Goal: Information Seeking & Learning: Learn about a topic

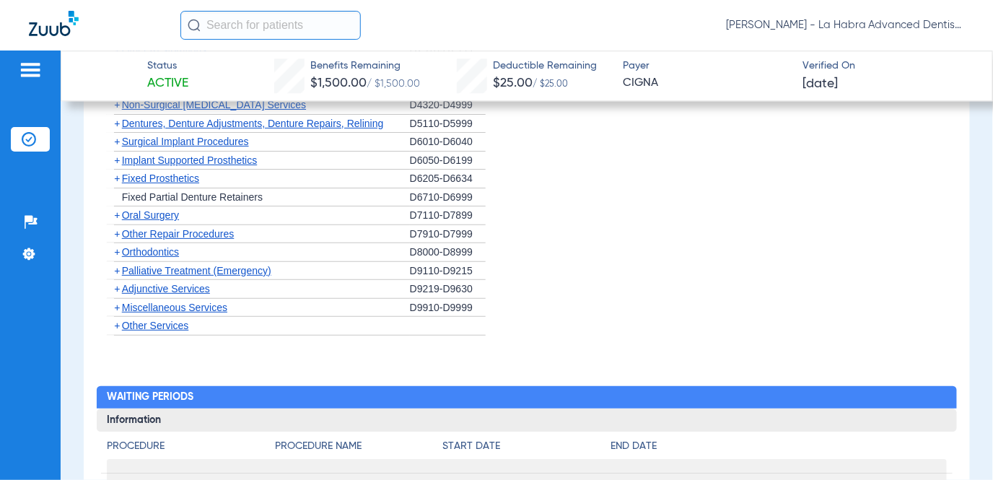
scroll to position [1155, 0]
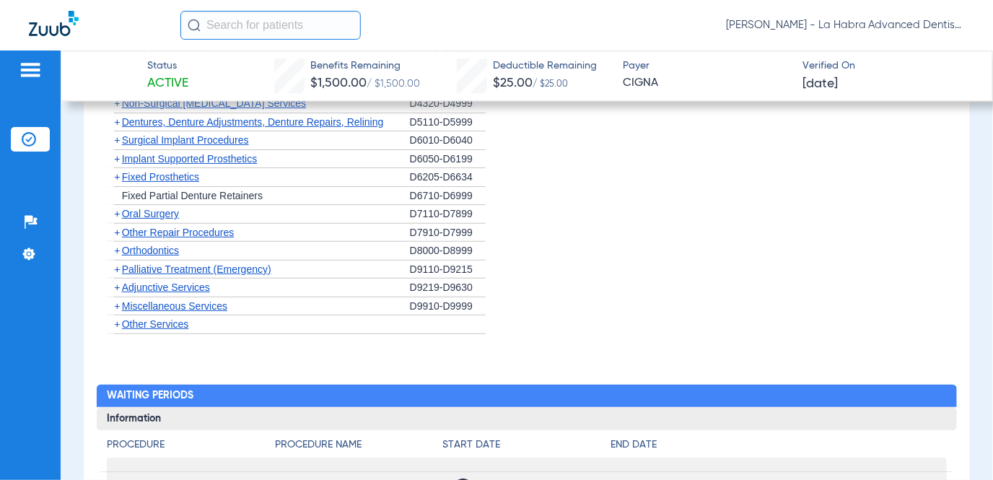
click at [426, 292] on div "D9219-D9630" at bounding box center [448, 288] width 76 height 19
click at [166, 293] on span "Adjunctive Services" at bounding box center [166, 287] width 88 height 12
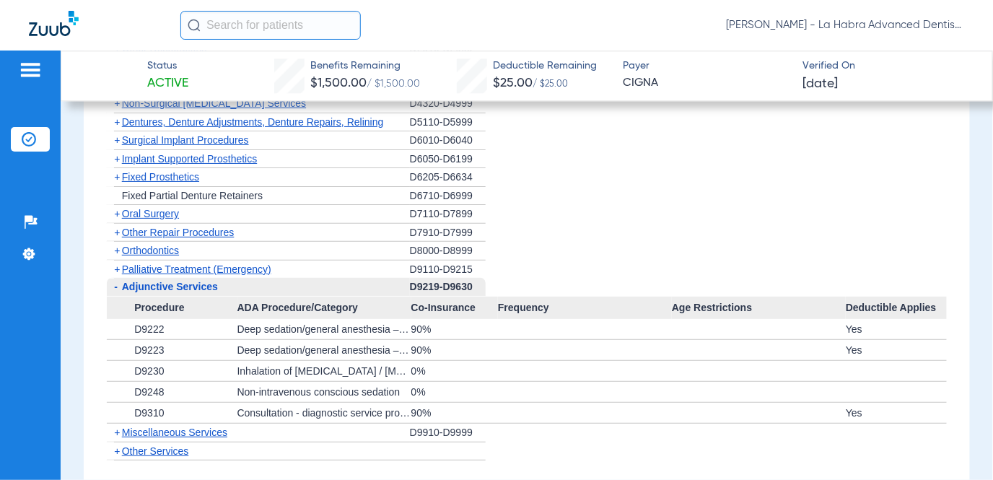
click at [161, 452] on span "Other Services" at bounding box center [155, 451] width 67 height 12
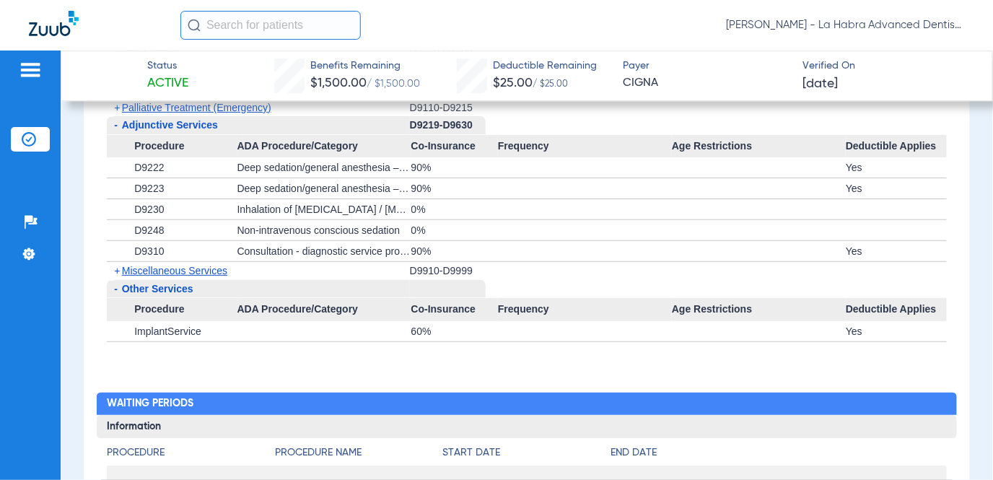
scroll to position [1227, 0]
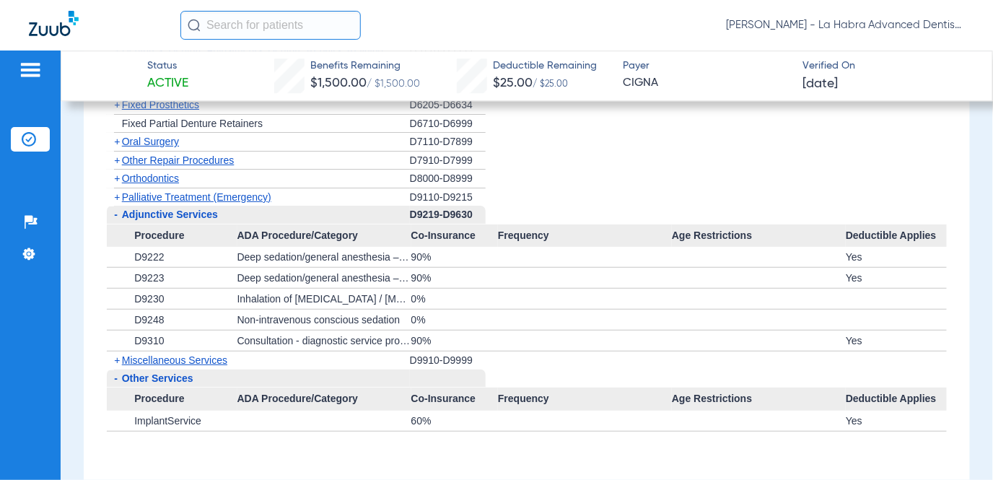
click at [203, 363] on span "Miscellaneous Services" at bounding box center [174, 360] width 105 height 12
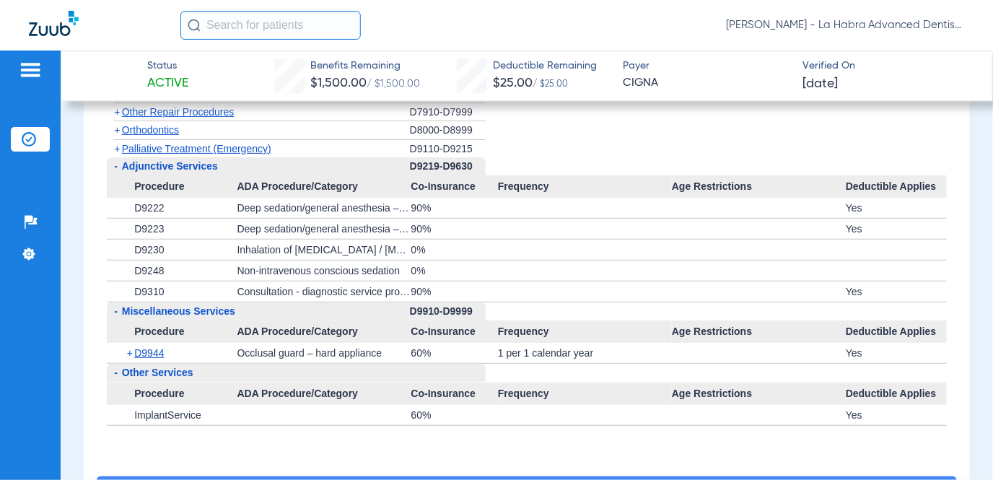
scroll to position [1299, 0]
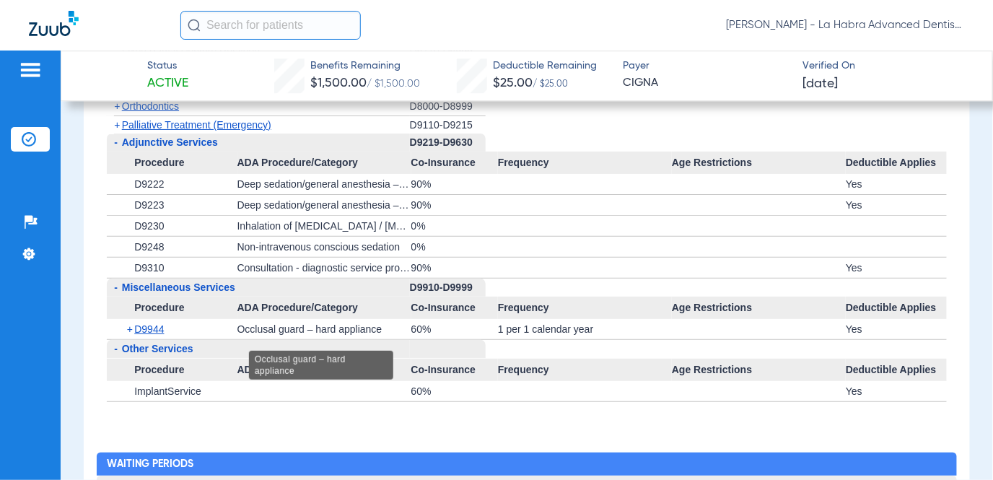
click at [395, 337] on div "Occlusal guard – hard appliance" at bounding box center [324, 329] width 174 height 20
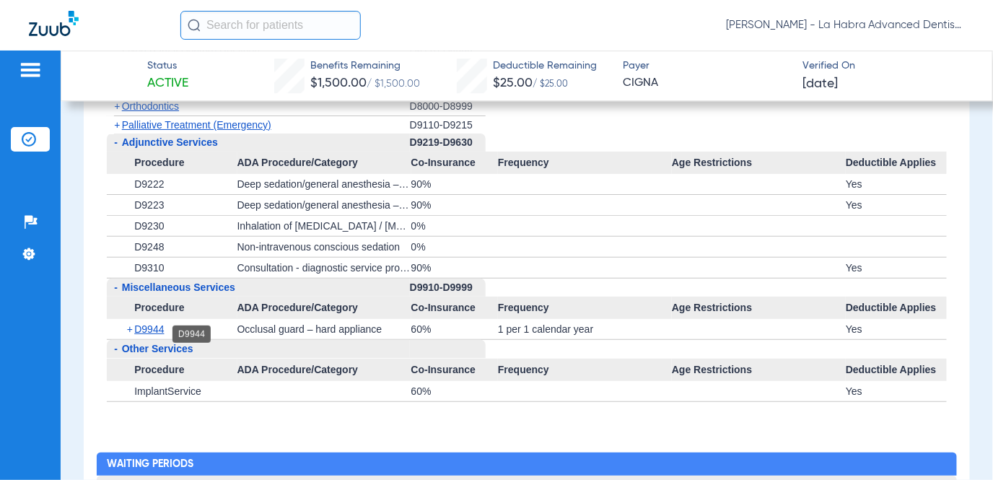
click at [160, 335] on span "D9944" at bounding box center [149, 329] width 30 height 12
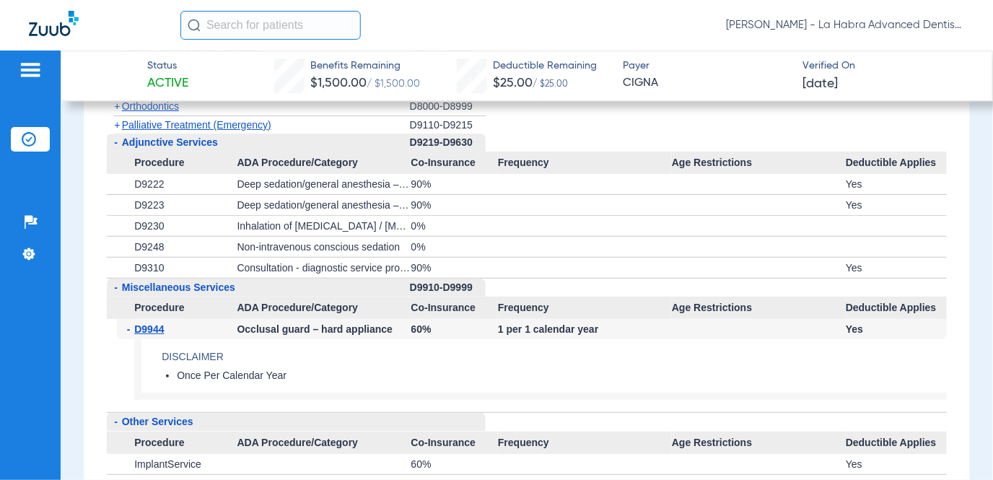
click at [849, 330] on div "Yes" at bounding box center [896, 329] width 101 height 20
click at [425, 333] on div "60%" at bounding box center [454, 329] width 87 height 20
click at [416, 335] on div "60%" at bounding box center [454, 329] width 87 height 20
click at [336, 330] on div "Occlusal guard – hard appliance" at bounding box center [324, 329] width 174 height 20
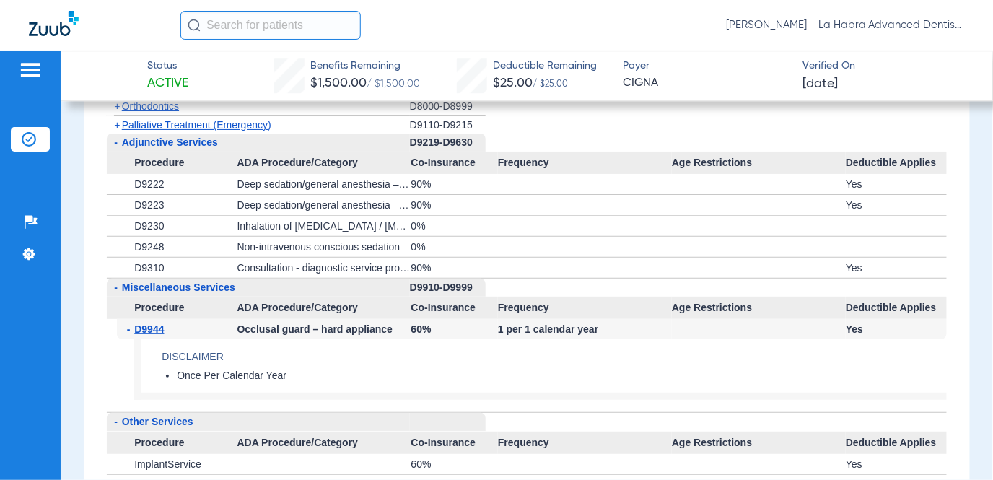
click at [455, 371] on app-benefits-detail "Disclaimer Once Per Calendar Year" at bounding box center [540, 369] width 813 height 61
click at [107, 363] on div "- D9944 Occlusal guard – hard appliance 60% 1 per 1 calendar year Yes Disclaime…" at bounding box center [527, 365] width 840 height 93
click at [153, 332] on span "D9944" at bounding box center [149, 329] width 30 height 12
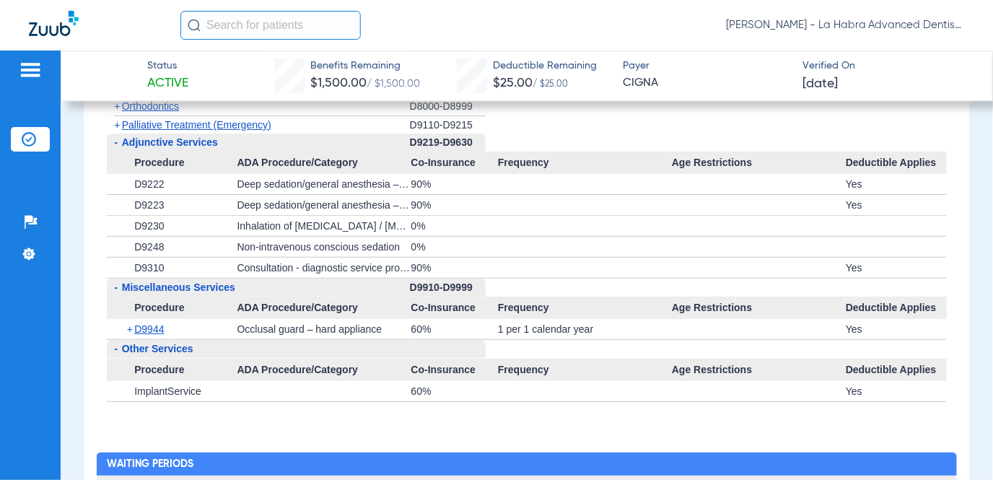
click at [153, 332] on span "D9944" at bounding box center [149, 329] width 30 height 12
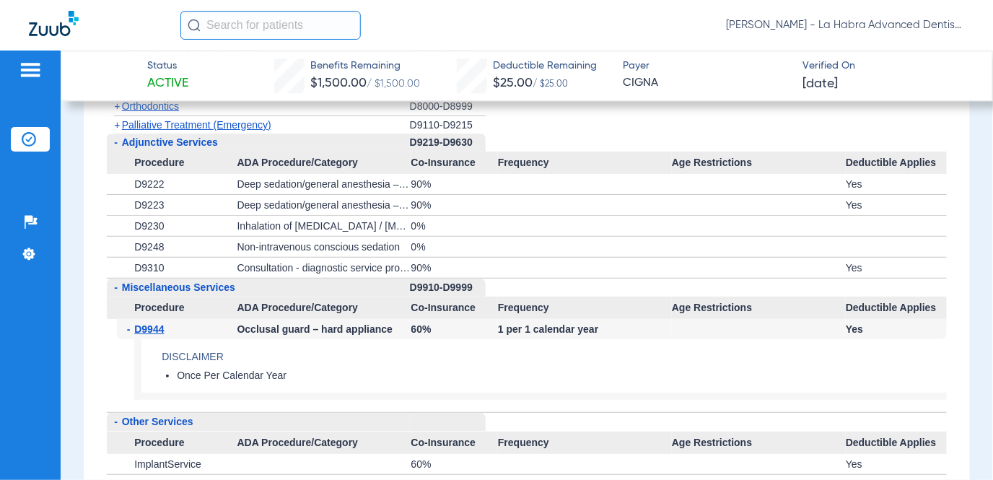
click at [238, 378] on li "Once Per Calendar Year" at bounding box center [562, 375] width 770 height 13
click at [261, 377] on li "Once Per Calendar Year" at bounding box center [562, 375] width 770 height 13
drag, startPoint x: 261, startPoint y: 377, endPoint x: 157, endPoint y: 333, distance: 112.9
click at [157, 333] on span "D9944" at bounding box center [149, 329] width 30 height 12
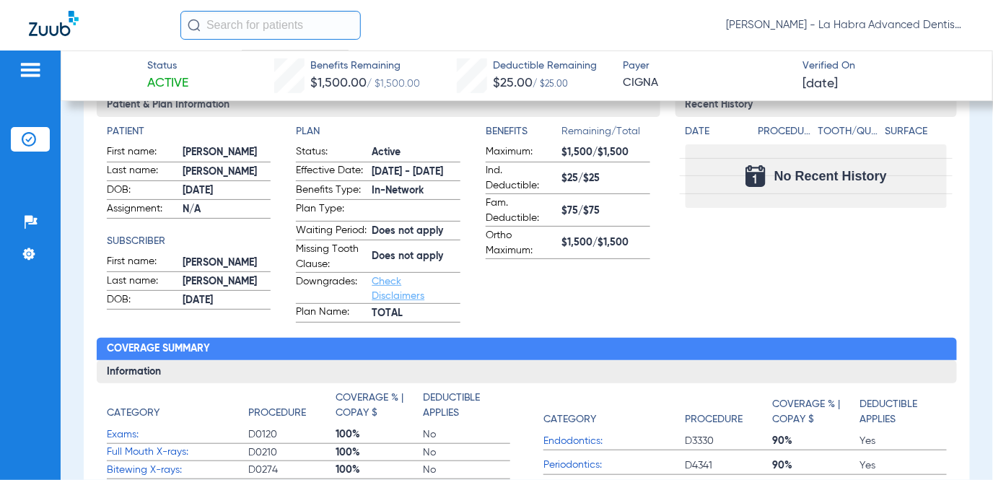
scroll to position [144, 0]
